Goal: Task Accomplishment & Management: Manage account settings

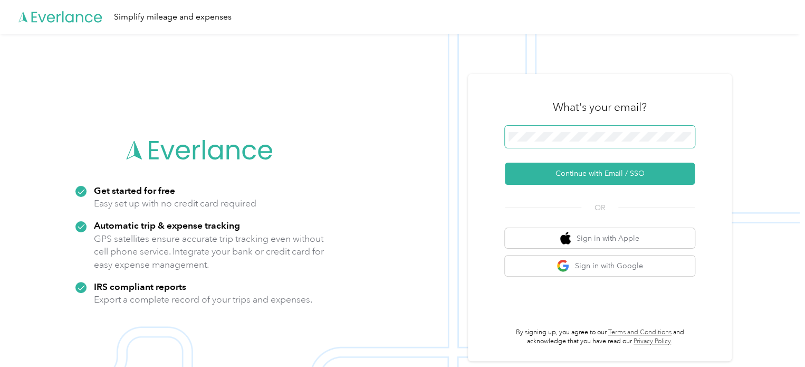
click at [511, 139] on span at bounding box center [600, 137] width 190 height 22
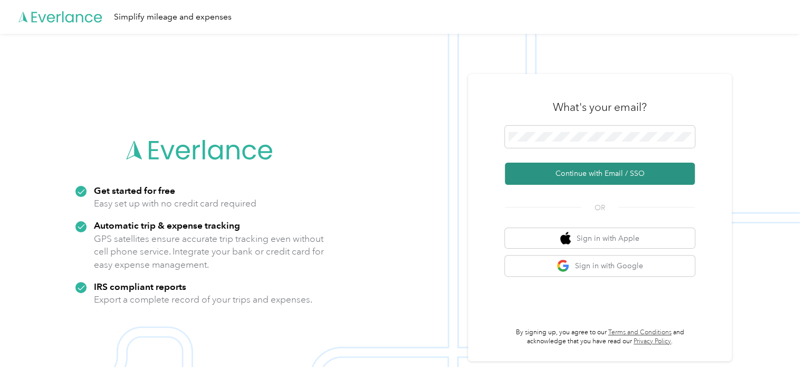
click at [603, 175] on button "Continue with Email / SSO" at bounding box center [600, 174] width 190 height 22
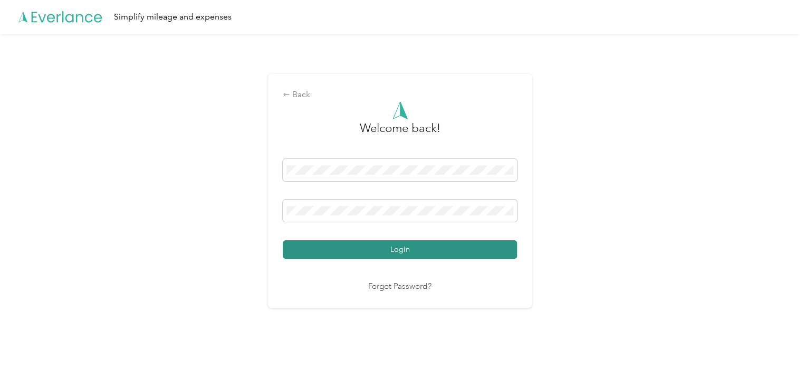
click at [390, 245] on button "Login" at bounding box center [400, 249] width 234 height 18
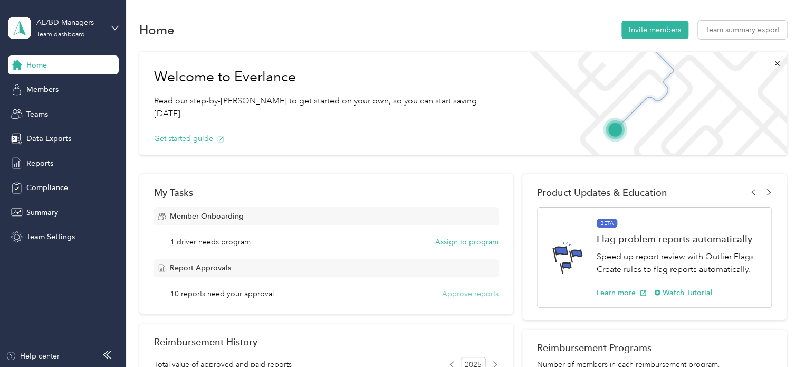
click at [466, 294] on button "Approve reports" at bounding box center [470, 293] width 56 height 11
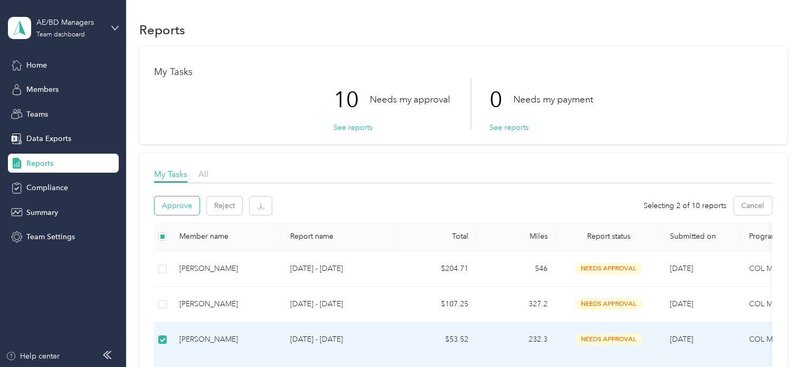
click at [185, 206] on button "Approve" at bounding box center [177, 205] width 45 height 18
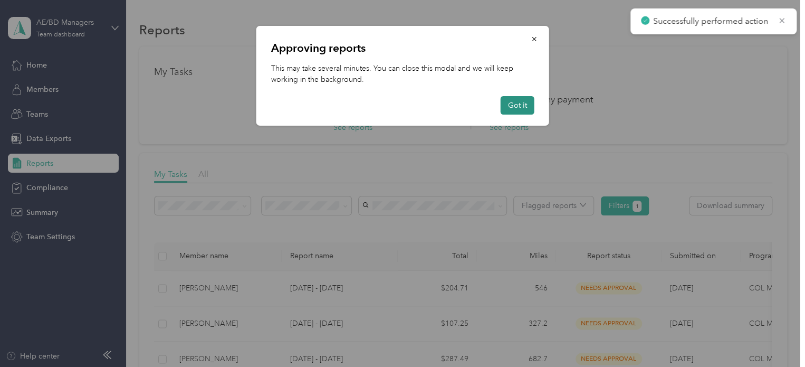
click at [512, 105] on button "Got it" at bounding box center [518, 105] width 34 height 18
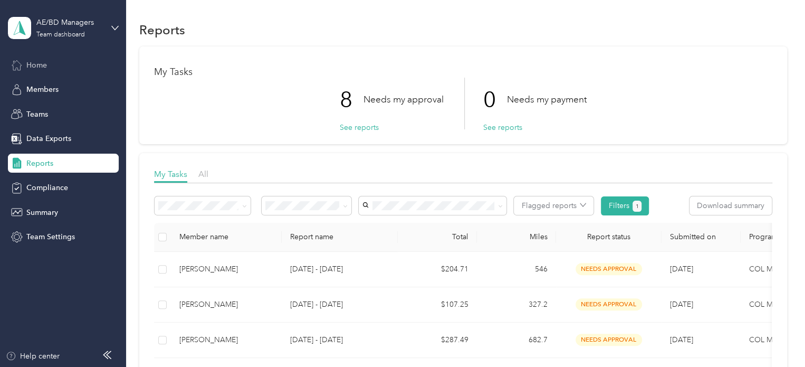
click at [28, 56] on div "Home" at bounding box center [63, 64] width 111 height 19
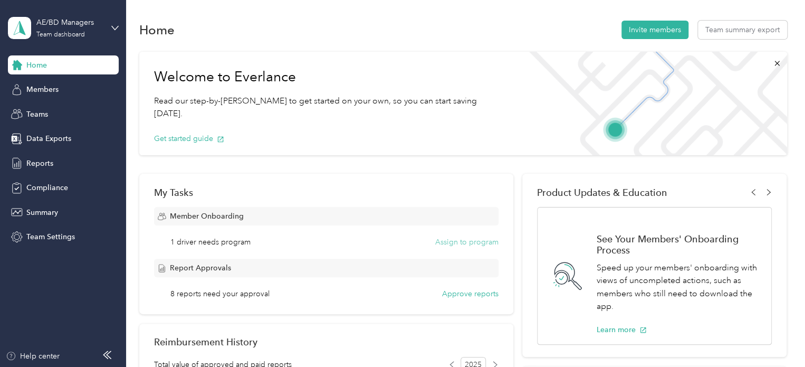
click at [475, 241] on button "Assign to program" at bounding box center [466, 241] width 63 height 11
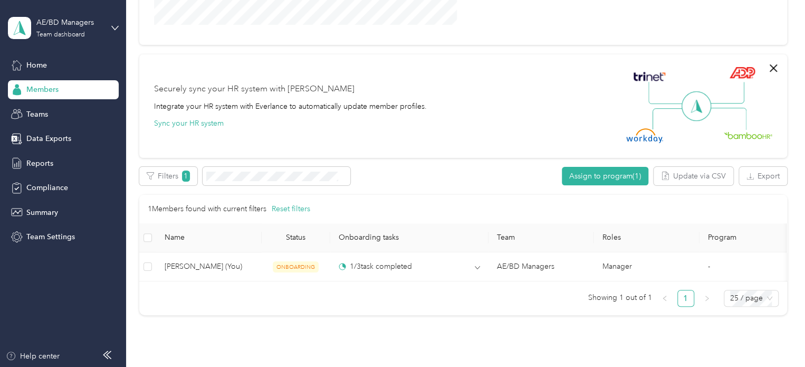
scroll to position [264, 0]
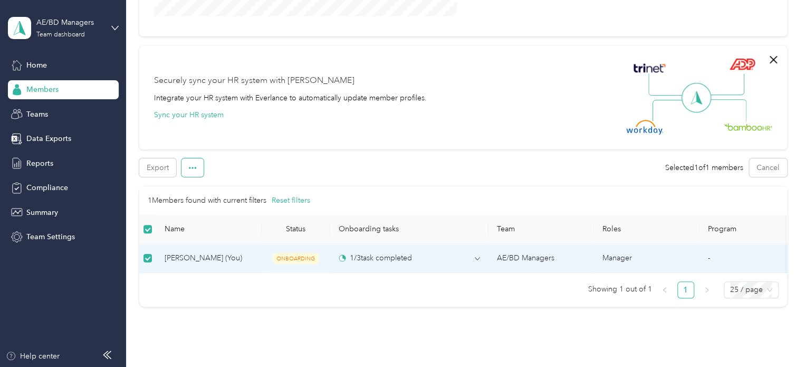
click at [196, 166] on icon "button" at bounding box center [192, 167] width 7 height 7
click at [281, 154] on div "All Members 20 Onboarding 3 NEW Onboarding tasks Number of members with outstan…" at bounding box center [463, 49] width 648 height 533
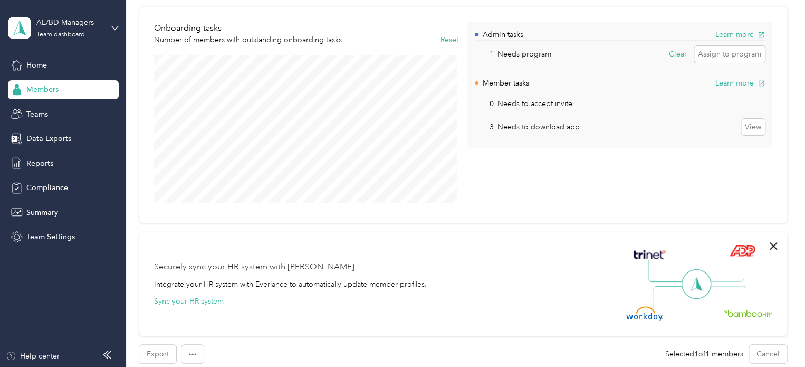
scroll to position [53, 0]
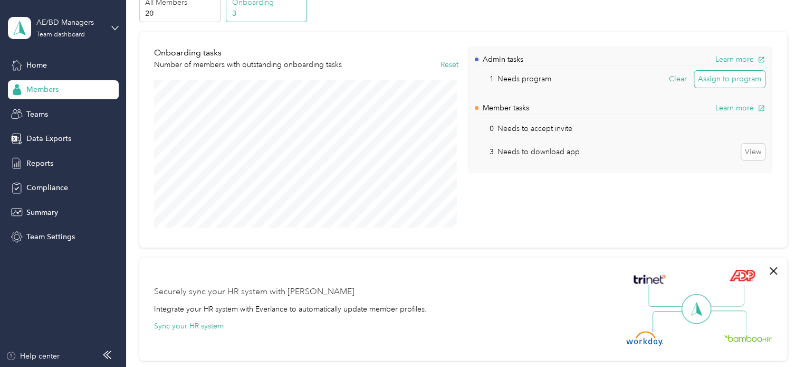
click at [716, 78] on button "Assign to program" at bounding box center [729, 79] width 71 height 17
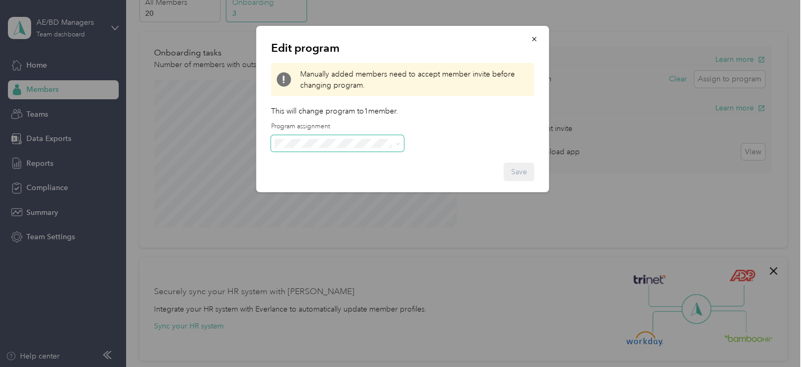
click at [396, 139] on span at bounding box center [398, 143] width 5 height 9
click at [396, 145] on icon at bounding box center [398, 143] width 5 height 5
click at [536, 37] on icon "button" at bounding box center [534, 39] width 4 height 4
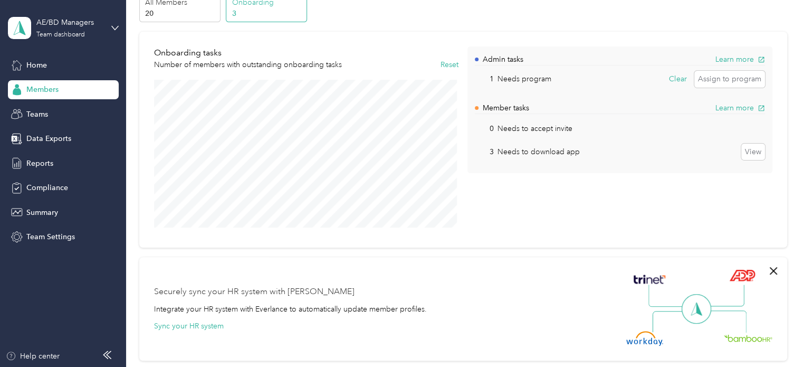
click at [537, 41] on div "Onboarding tasks Number of members with outstanding onboarding tasks Reset Admi…" at bounding box center [463, 140] width 648 height 216
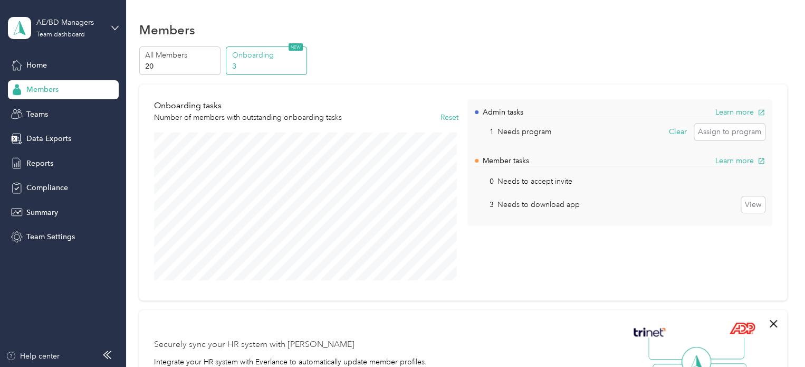
click at [272, 48] on div "Onboarding 3 NEW" at bounding box center [266, 60] width 81 height 29
click at [270, 59] on p "Onboarding" at bounding box center [268, 55] width 72 height 11
click at [234, 56] on p "Onboarding" at bounding box center [268, 55] width 72 height 11
click at [237, 67] on p "3" at bounding box center [268, 66] width 72 height 11
click at [36, 113] on span "Teams" at bounding box center [37, 114] width 22 height 11
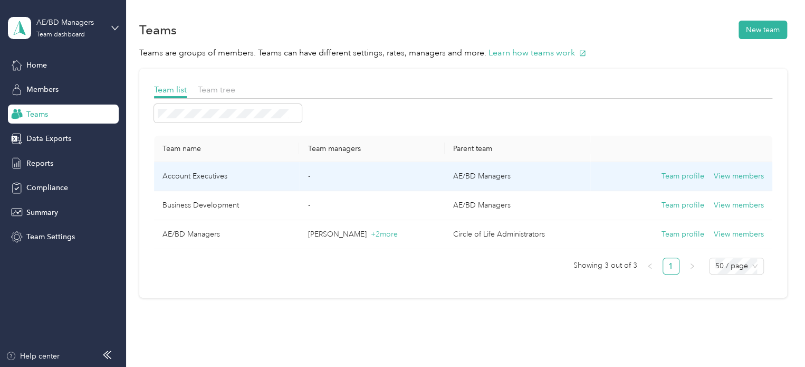
click at [747, 167] on td "Team profile View members" at bounding box center [681, 176] width 182 height 29
